Goal: Information Seeking & Learning: Learn about a topic

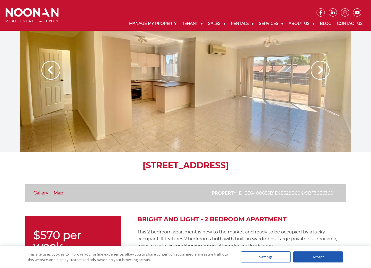
scroll to position [111, 0]
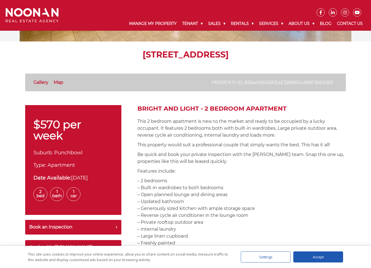
click at [138, 152] on p "Be quick and book your private inspection with the Noonan team. Snap this one u…" at bounding box center [241, 158] width 208 height 14
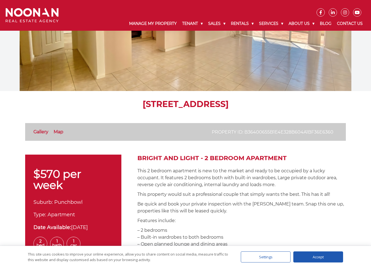
scroll to position [0, 0]
